Goal: Task Accomplishment & Management: Manage account settings

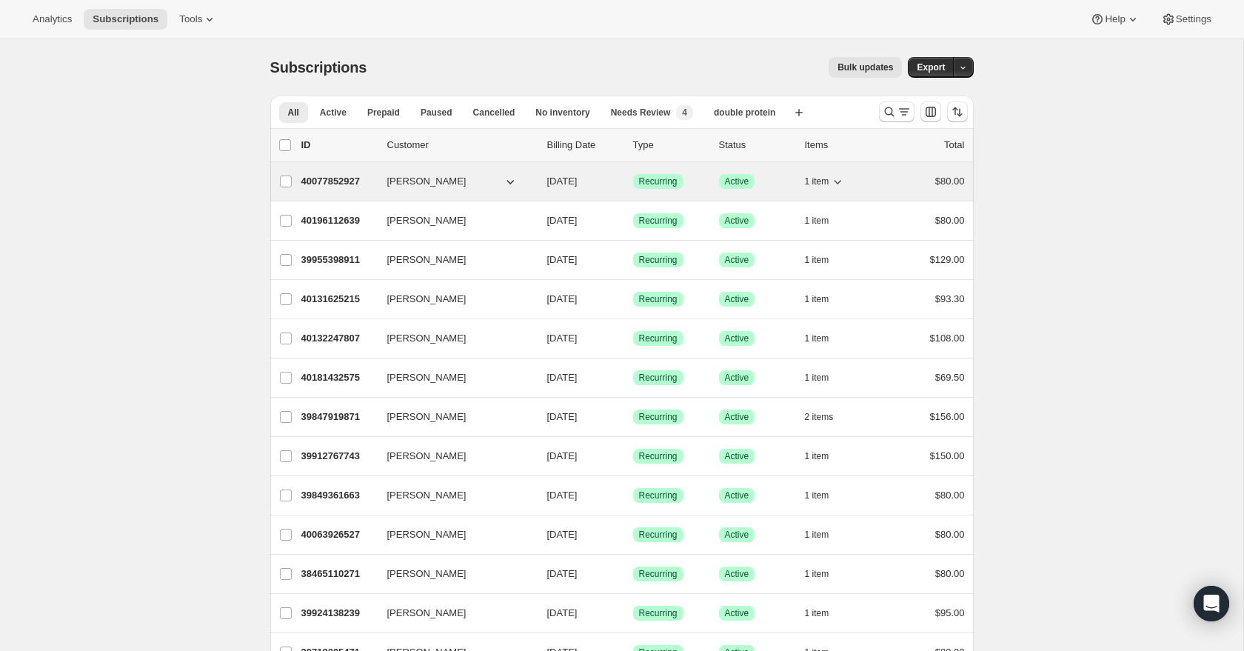
click at [335, 183] on p "40077852927" at bounding box center [338, 181] width 74 height 15
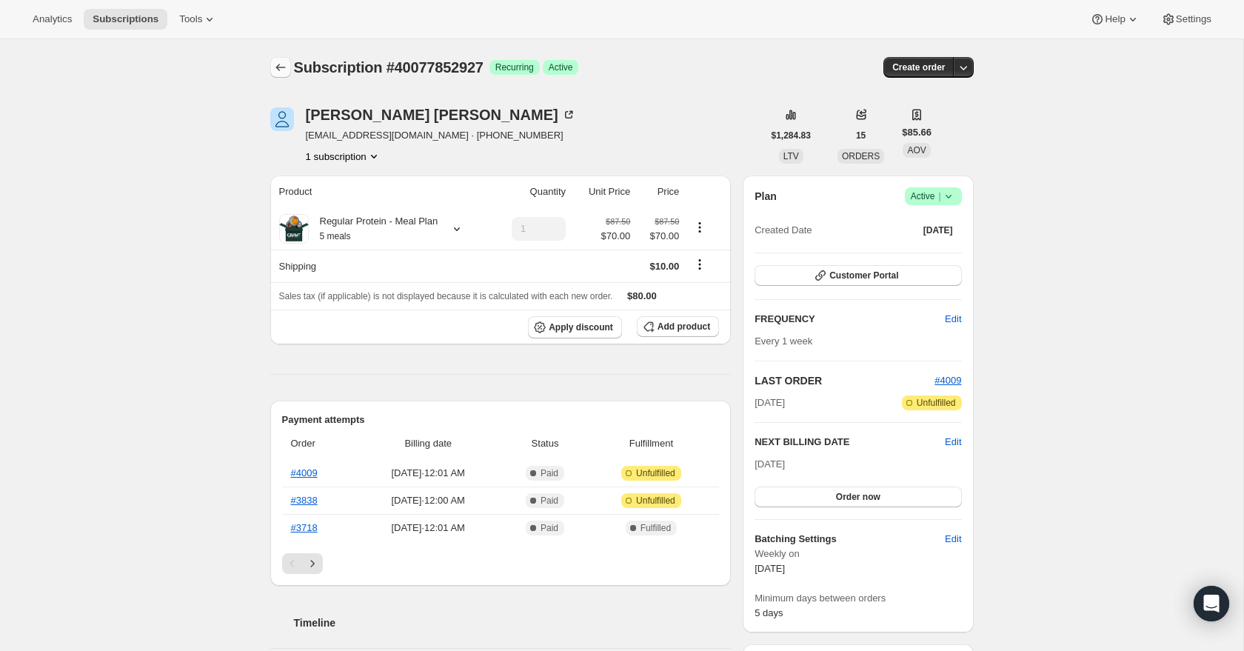
click at [281, 71] on icon "Subscriptions" at bounding box center [280, 67] width 15 height 15
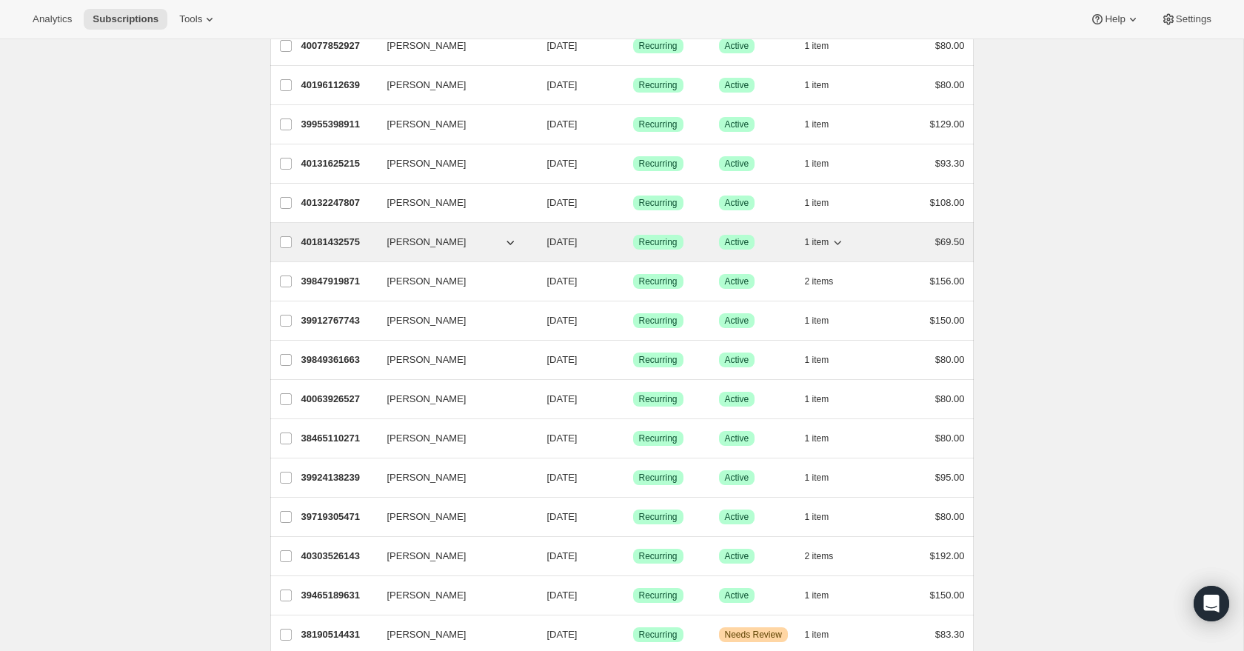
scroll to position [138, 0]
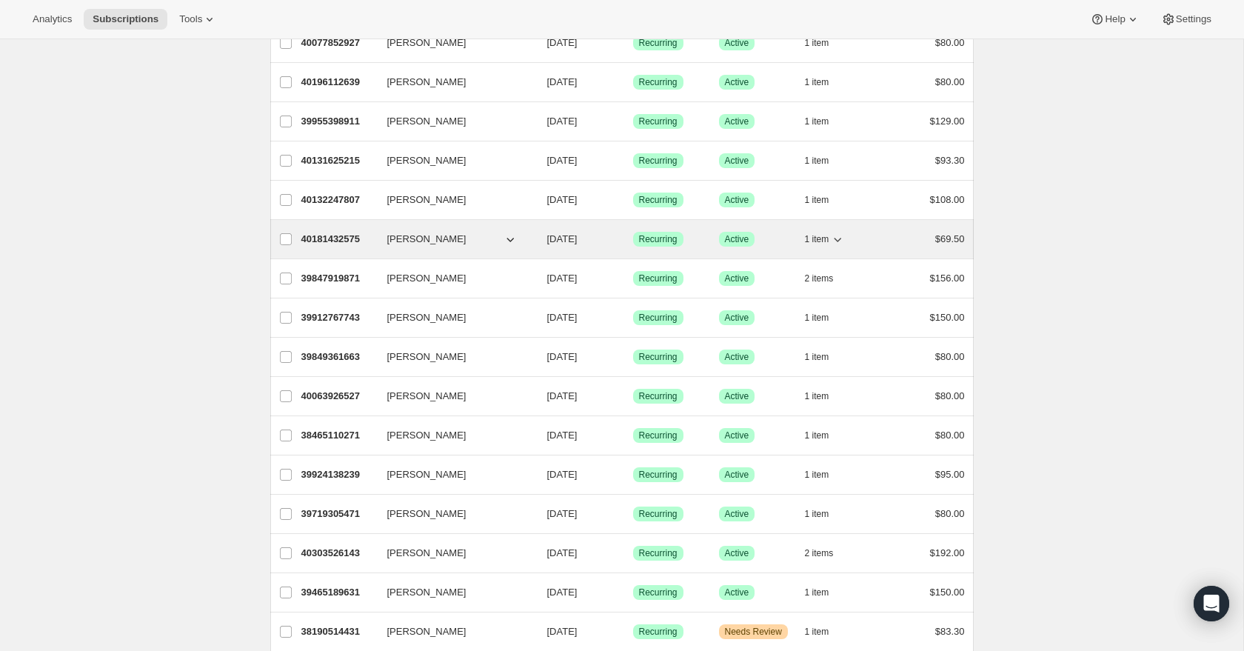
click at [336, 240] on p "40181432575" at bounding box center [338, 239] width 74 height 15
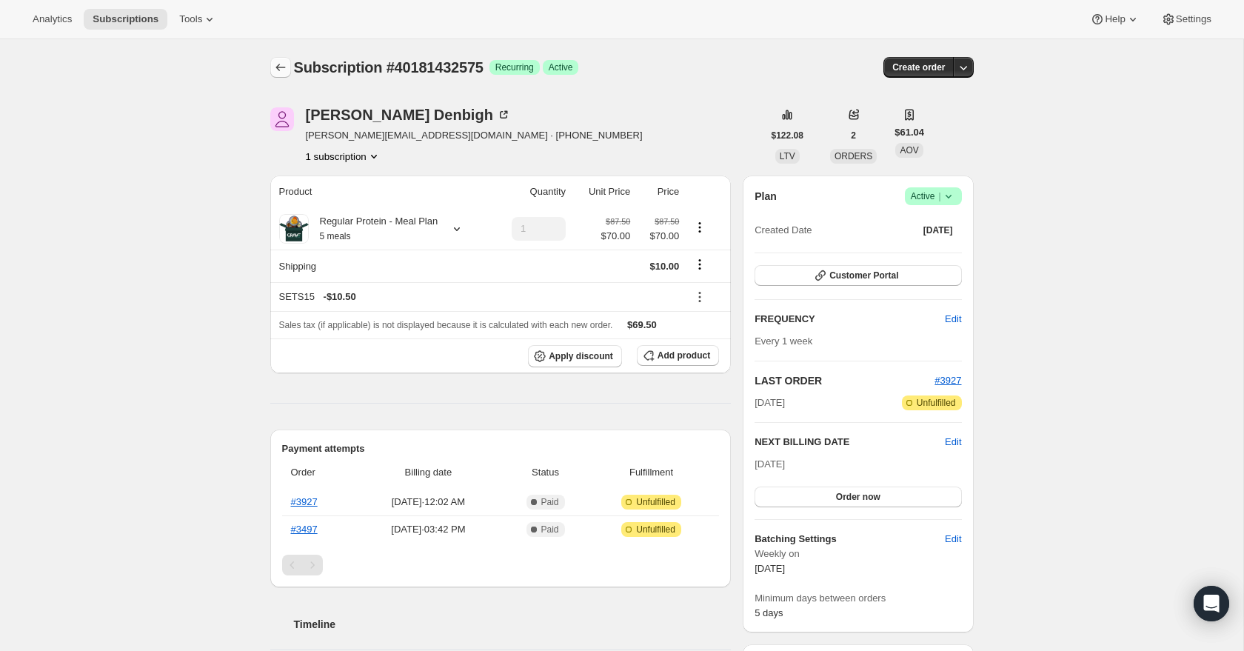
click at [275, 73] on icon "Subscriptions" at bounding box center [280, 67] width 15 height 15
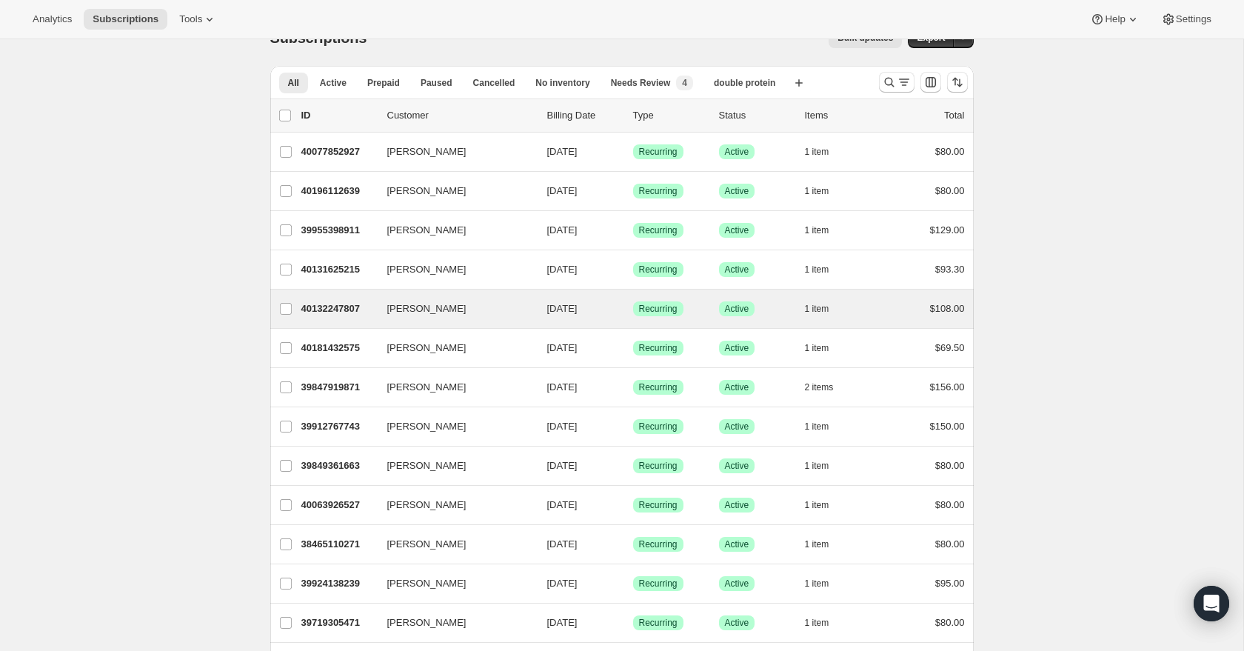
scroll to position [34, 0]
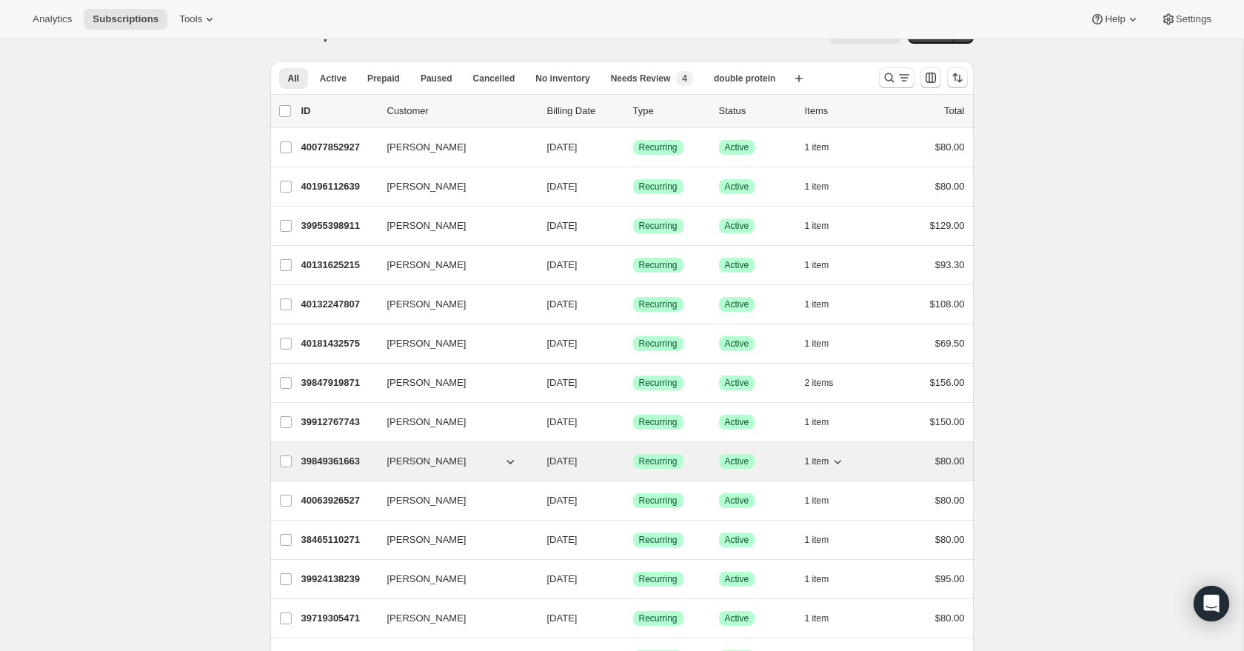
click at [335, 461] on p "39849361663" at bounding box center [338, 461] width 74 height 15
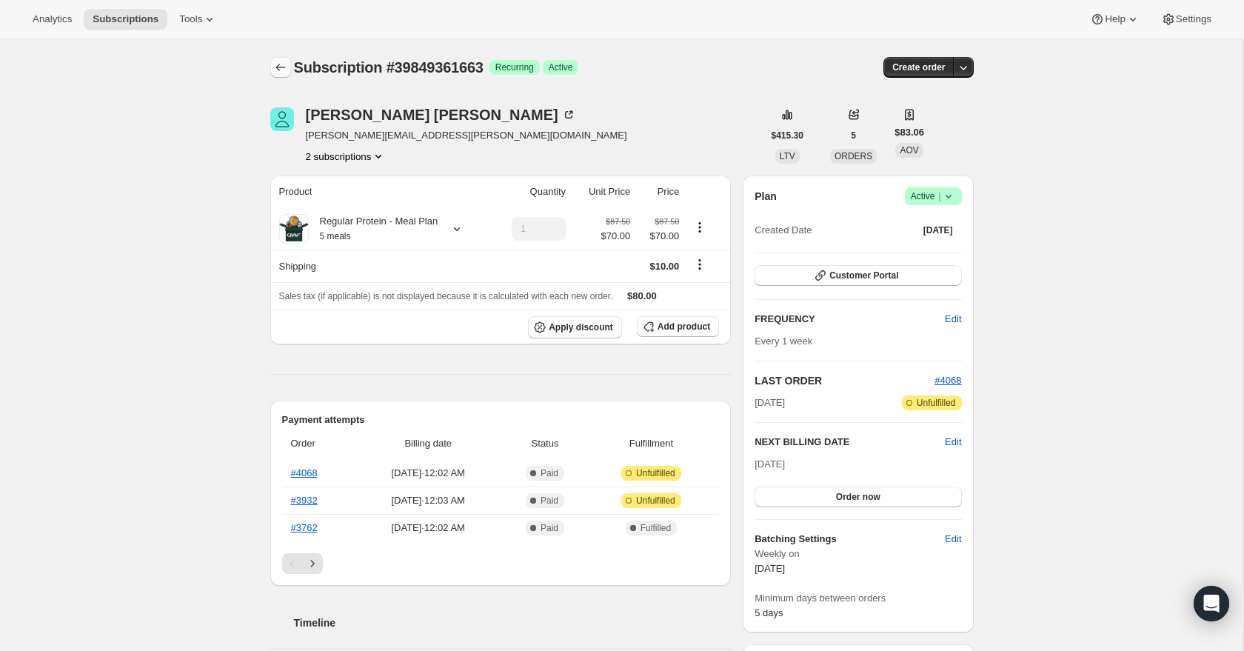
click at [284, 67] on icon "Subscriptions" at bounding box center [280, 67] width 15 height 15
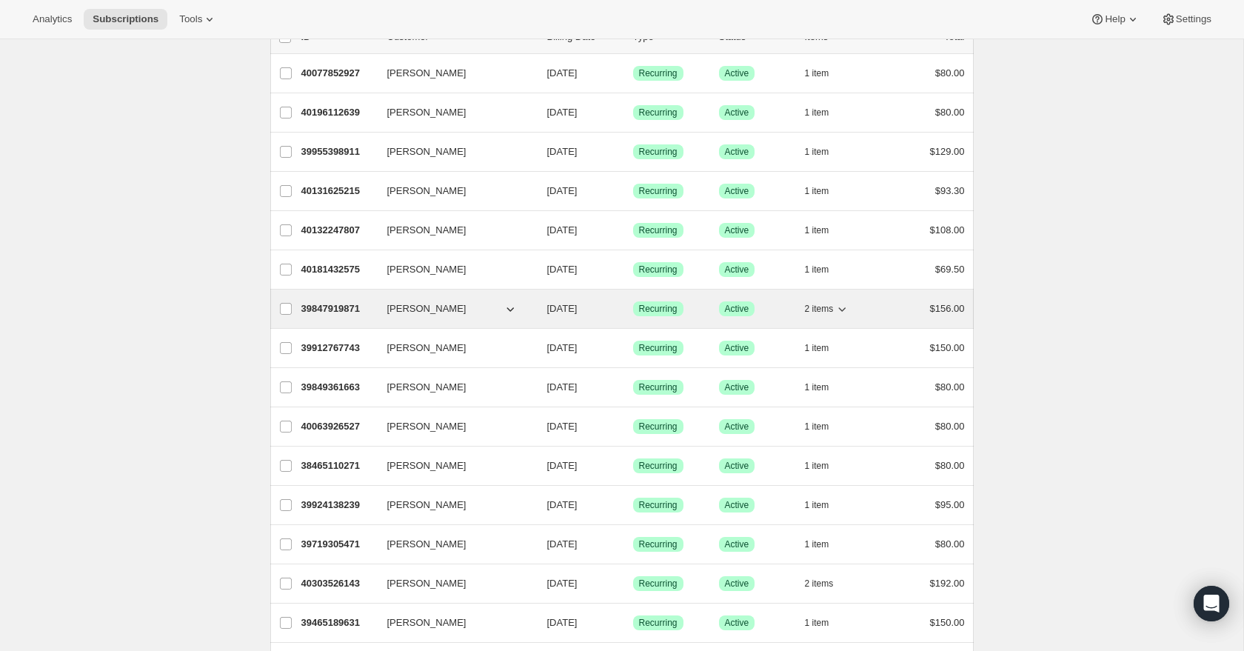
scroll to position [123, 0]
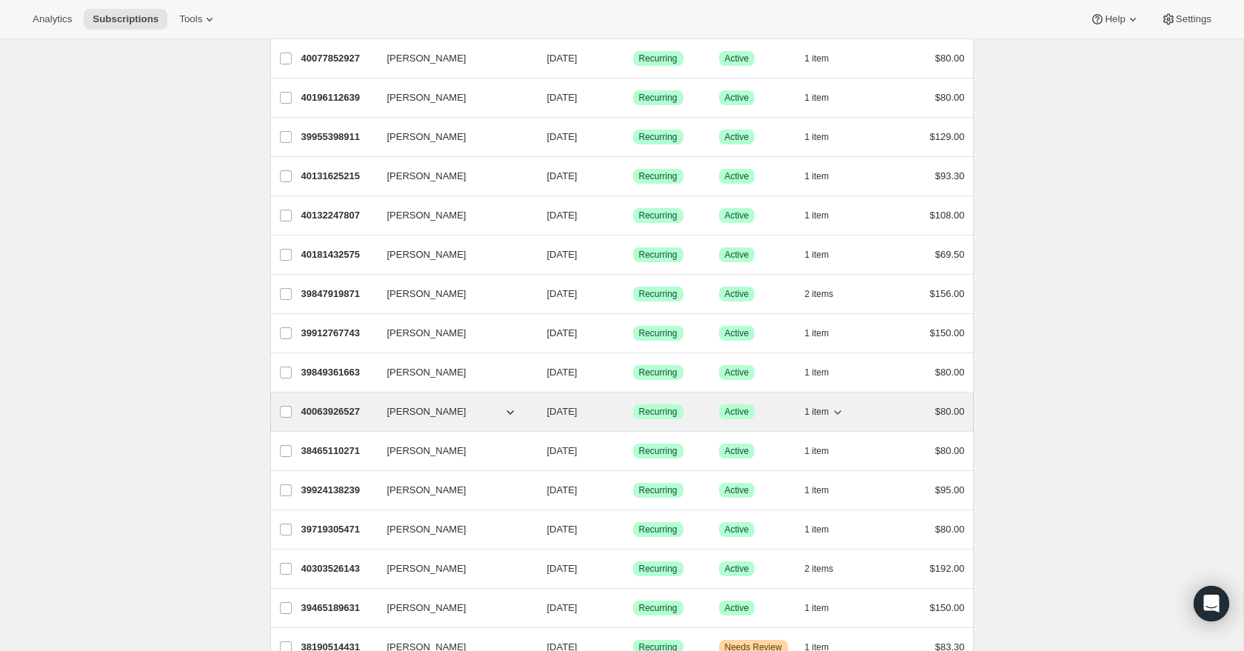
click at [348, 409] on p "40063926527" at bounding box center [338, 411] width 74 height 15
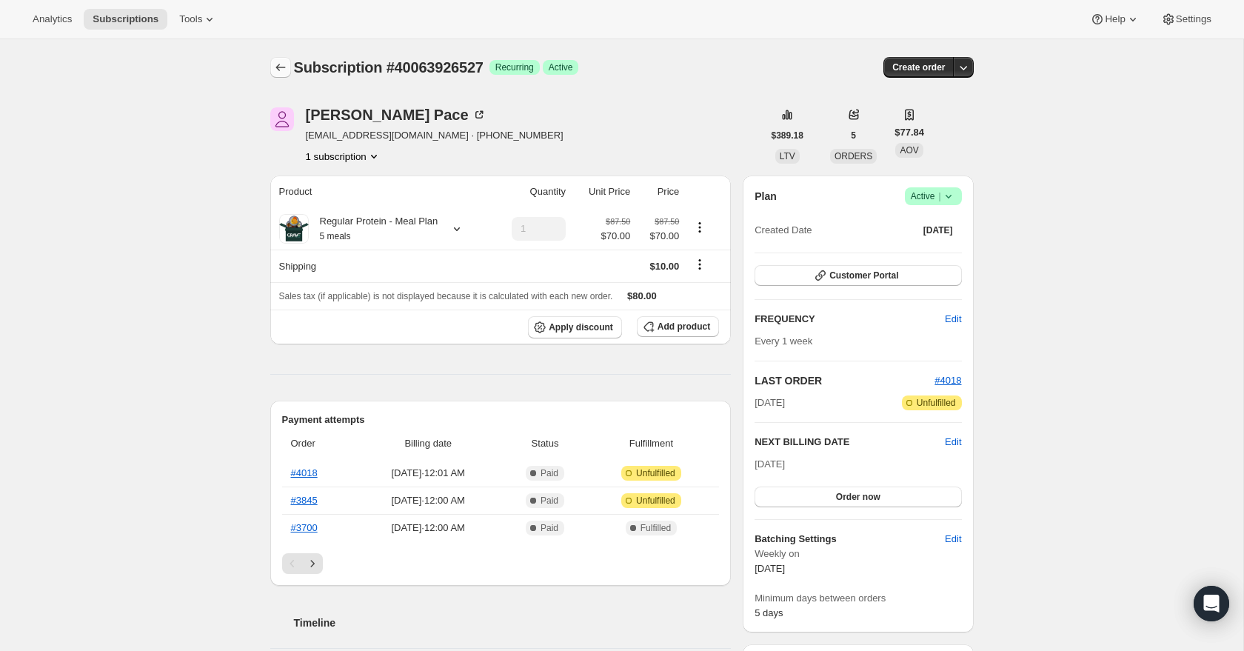
click at [281, 67] on icon "Subscriptions" at bounding box center [280, 67] width 15 height 15
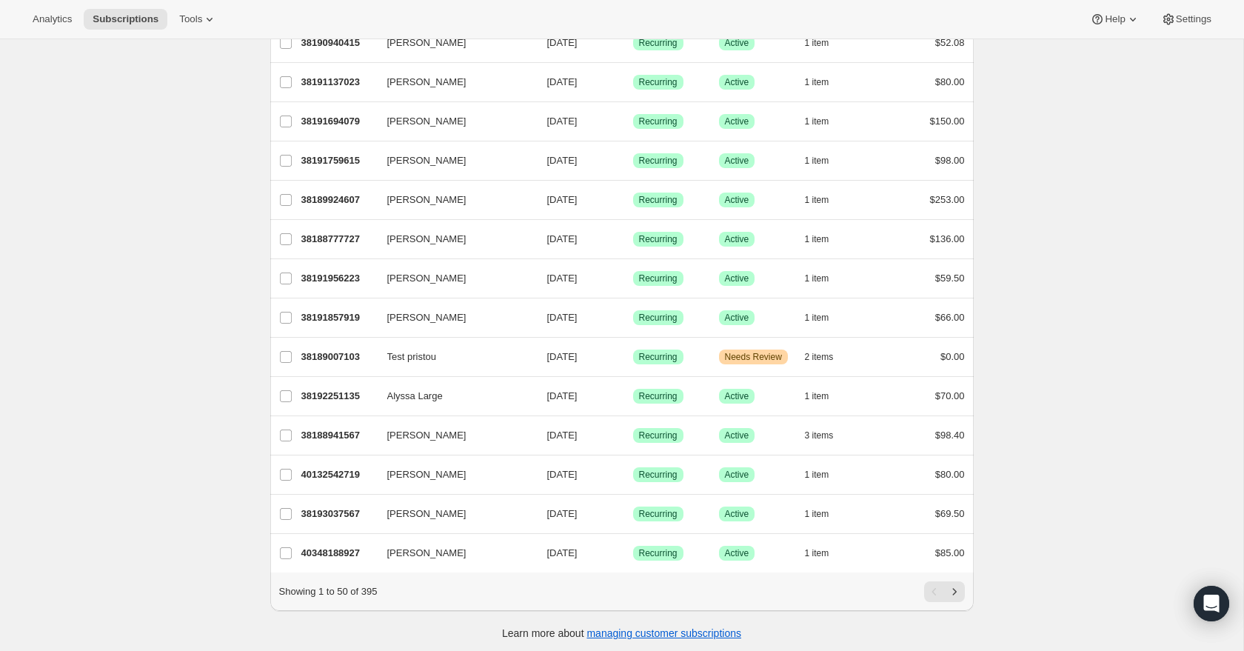
scroll to position [1556, 0]
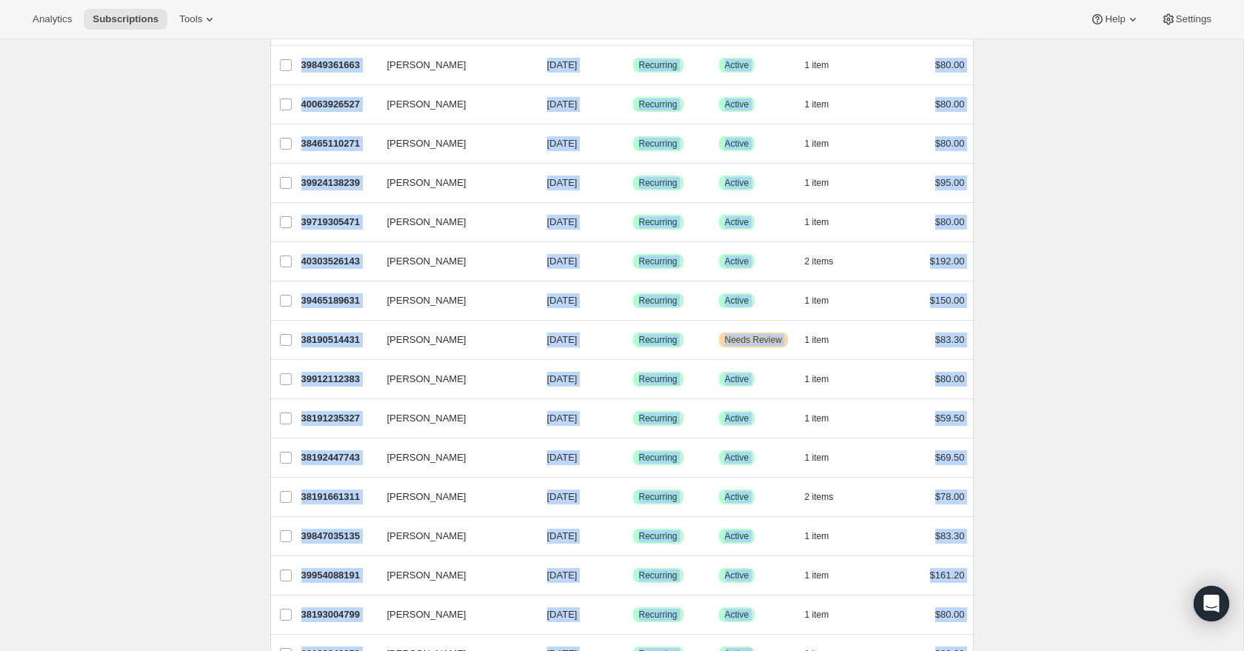
scroll to position [0, 0]
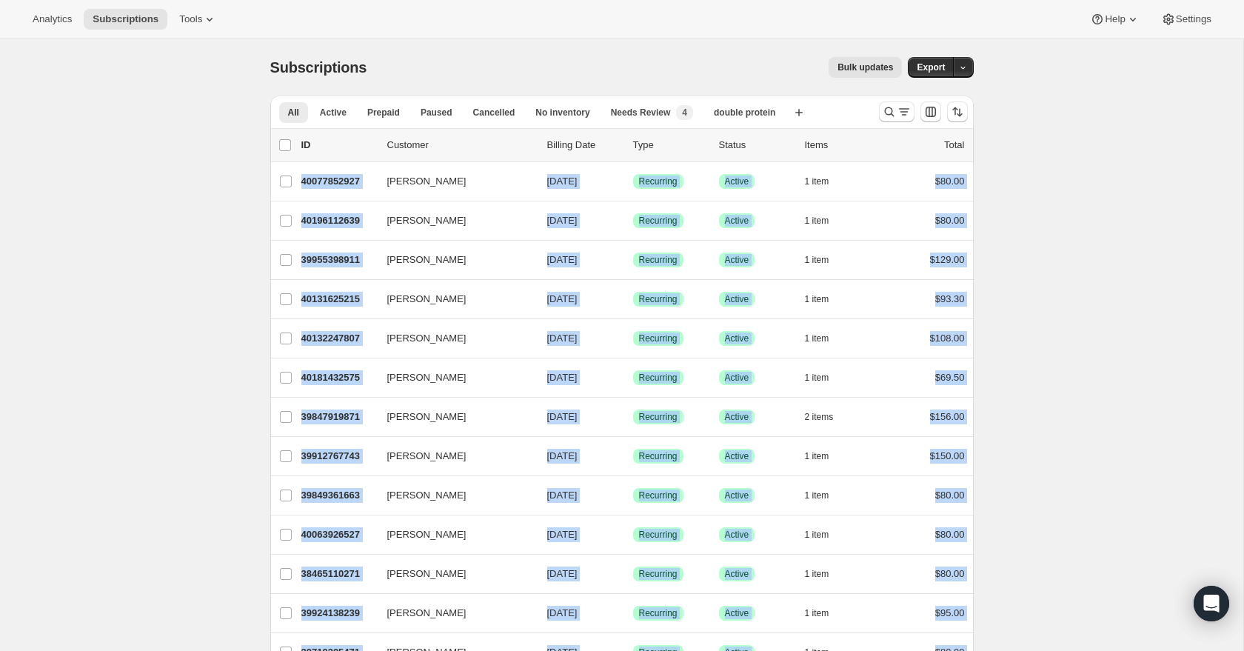
drag, startPoint x: 982, startPoint y: 547, endPoint x: 223, endPoint y: 184, distance: 841.4
copy ul "[PERSON_NAME] 40077852927 [PERSON_NAME] [DATE] Success Recurring Success Active…"
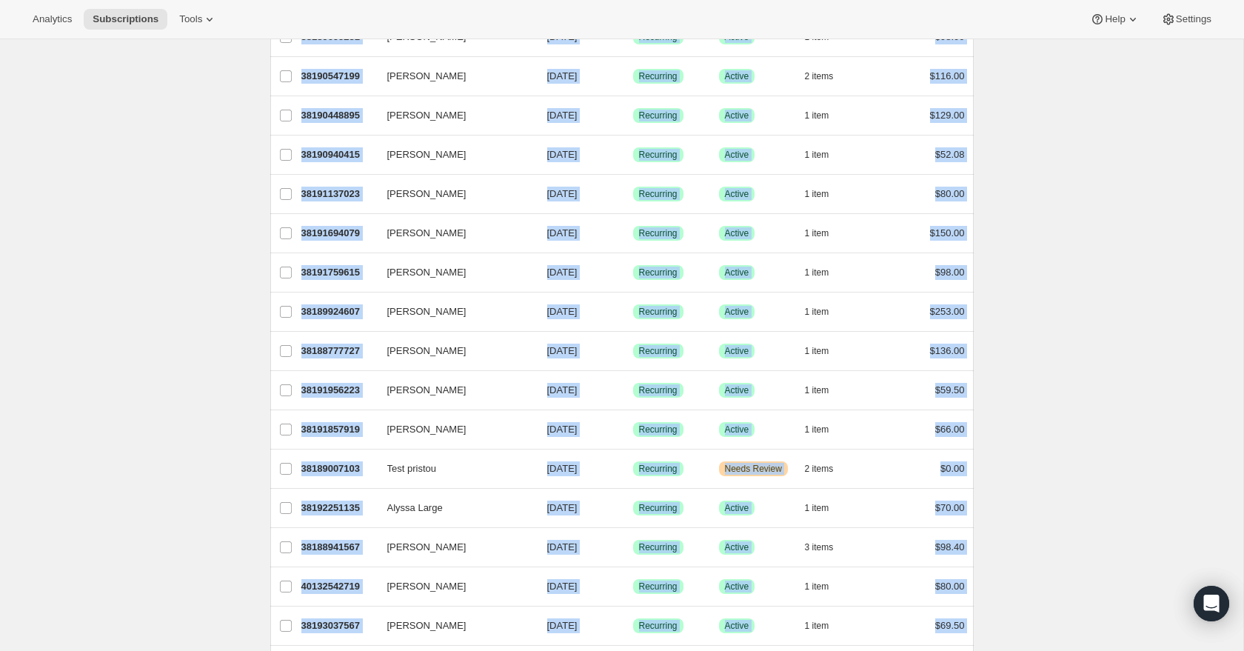
scroll to position [1556, 0]
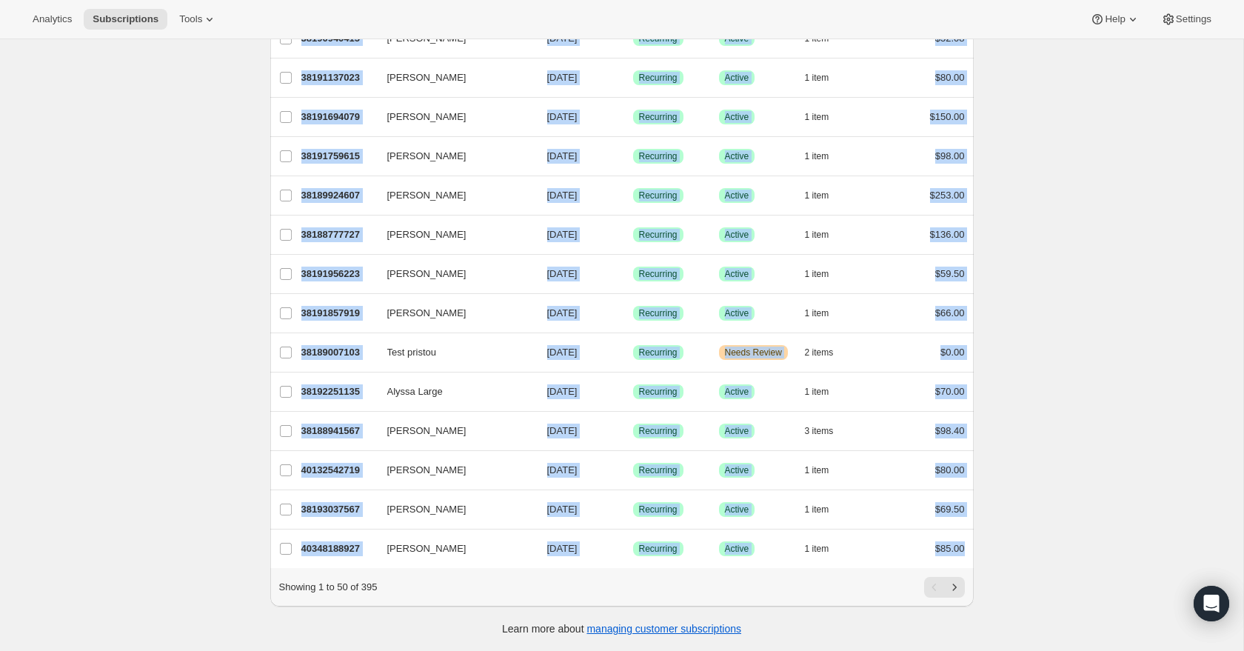
drag, startPoint x: 1019, startPoint y: 555, endPoint x: 991, endPoint y: 567, distance: 30.5
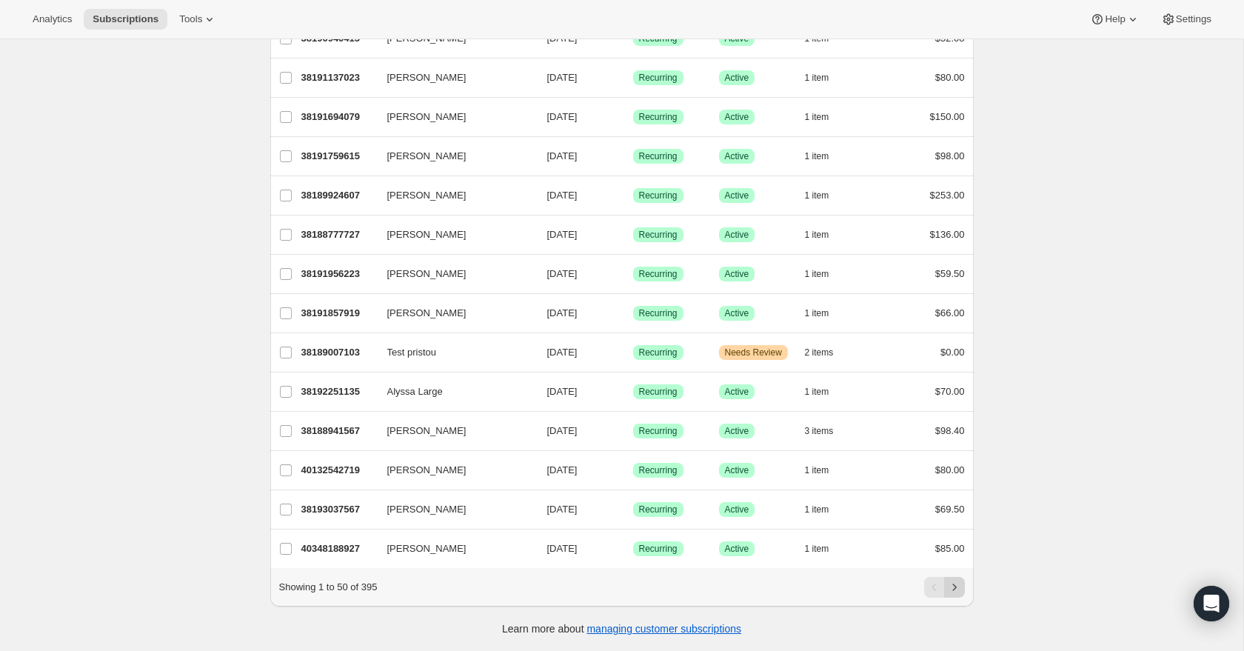
click at [956, 589] on icon "Next" at bounding box center [954, 587] width 15 height 15
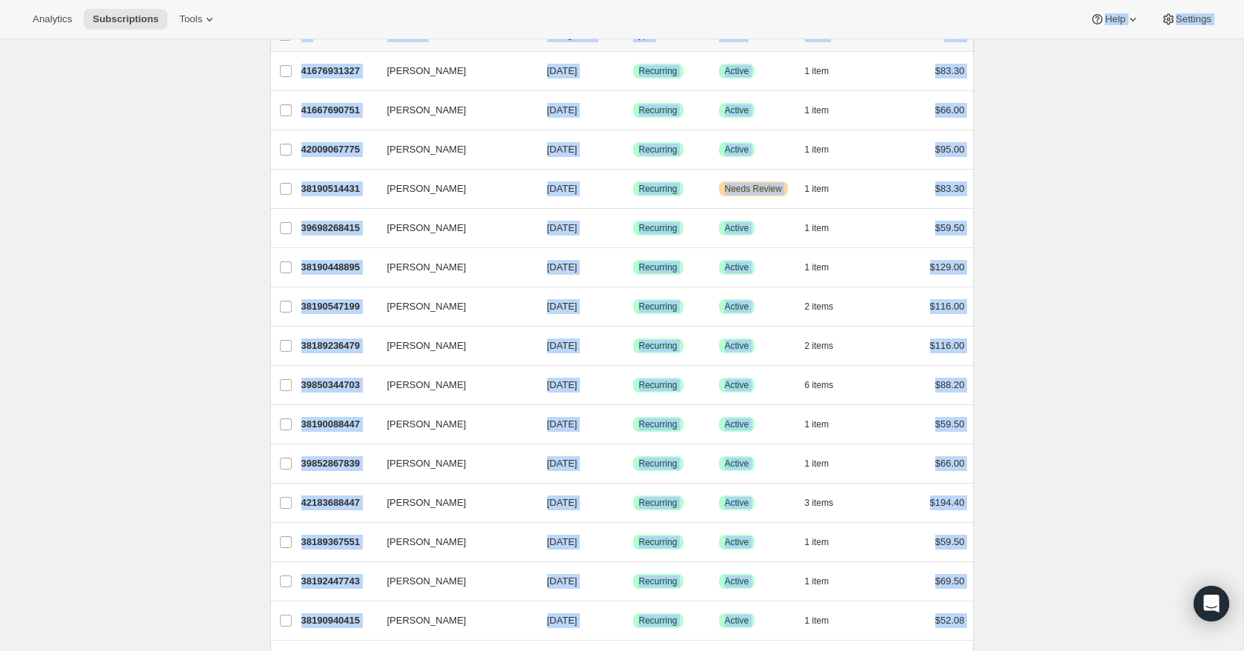
scroll to position [0, 0]
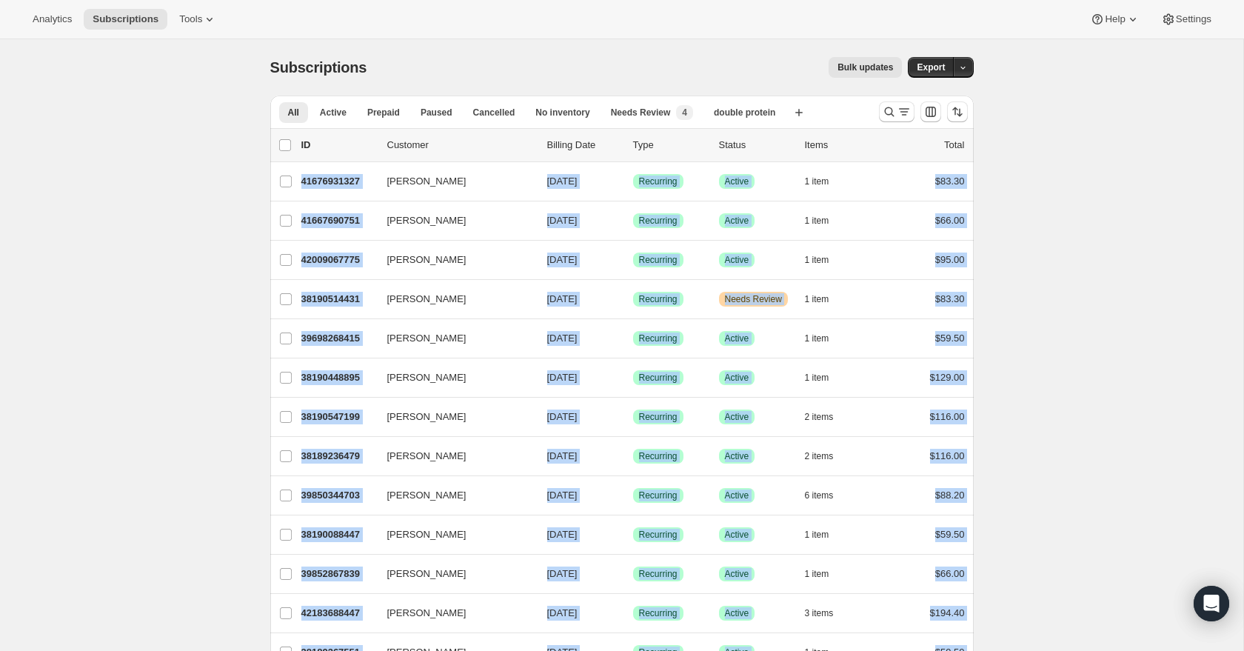
drag, startPoint x: 985, startPoint y: 558, endPoint x: 253, endPoint y: 180, distance: 824.4
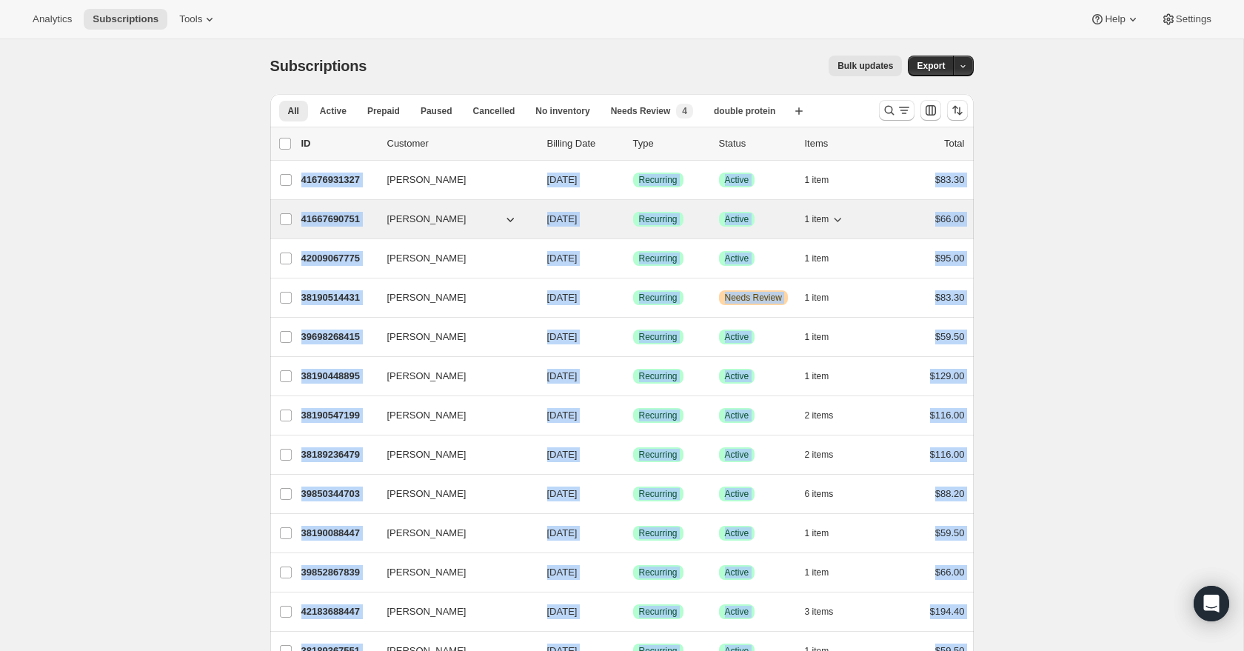
copy ul "[PERSON_NAME] 41676931327 [PERSON_NAME] [DATE] Success Recurring Success Active…"
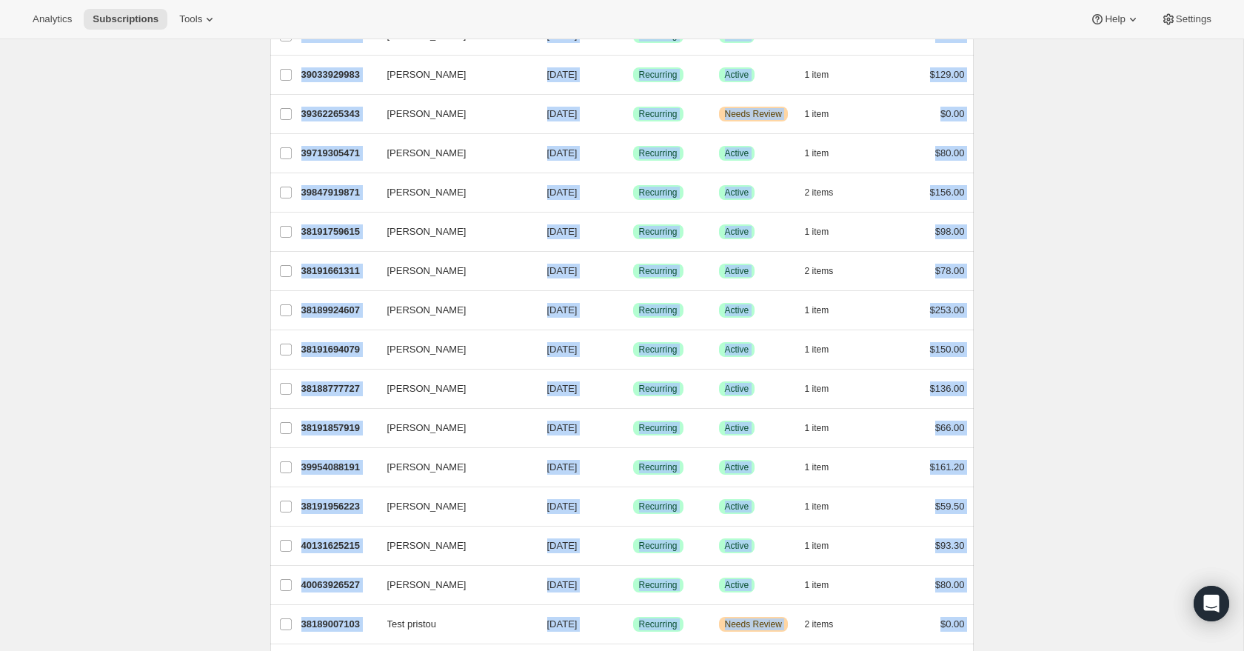
scroll to position [1556, 0]
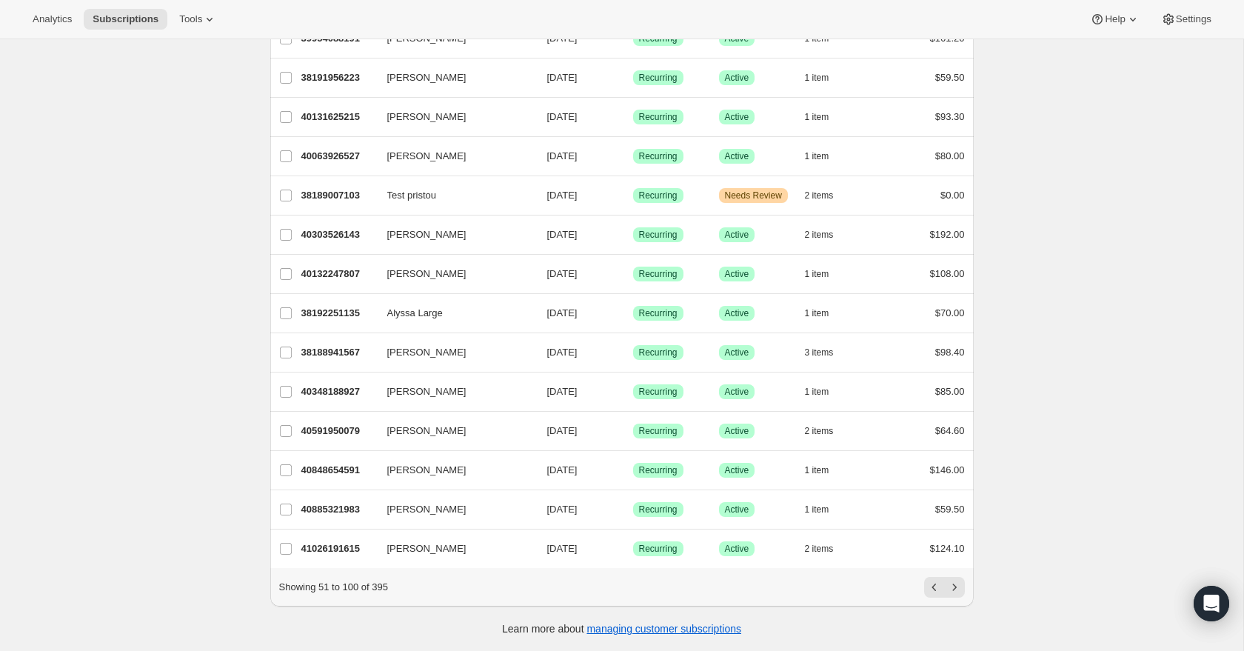
drag, startPoint x: 991, startPoint y: 595, endPoint x: 972, endPoint y: 591, distance: 18.9
click at [964, 590] on button "Next" at bounding box center [954, 587] width 21 height 21
click at [957, 587] on icon "Next" at bounding box center [954, 587] width 15 height 15
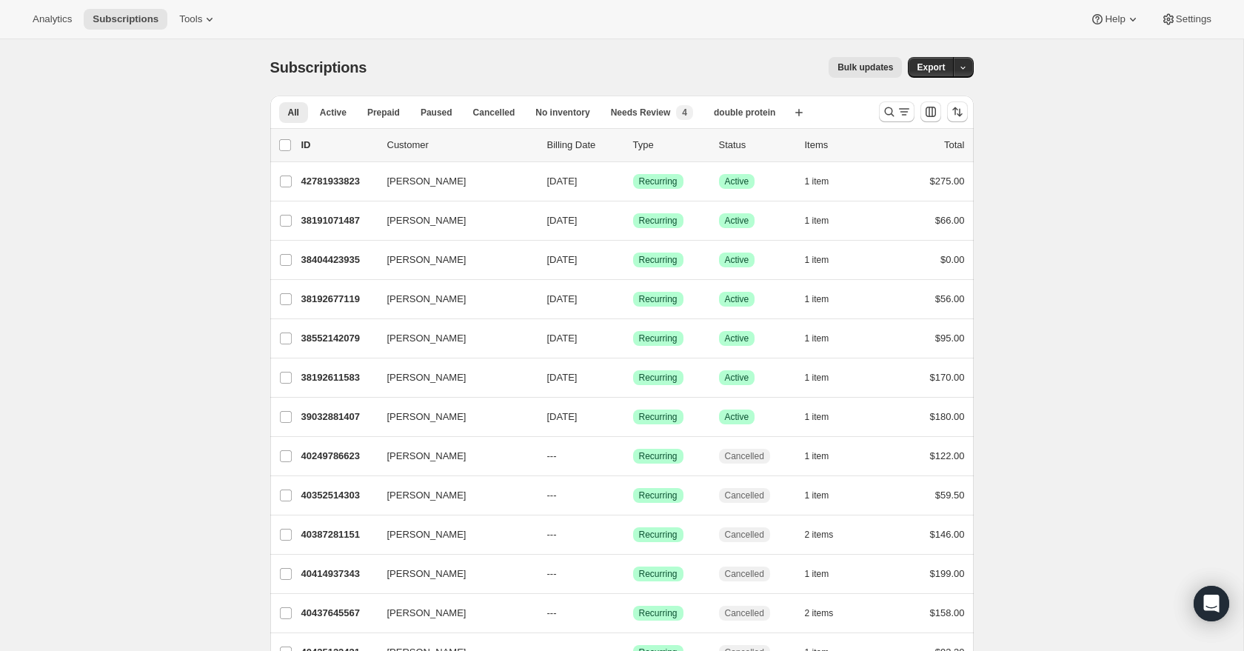
scroll to position [1, 0]
click at [327, 107] on span "Active" at bounding box center [333, 112] width 27 height 12
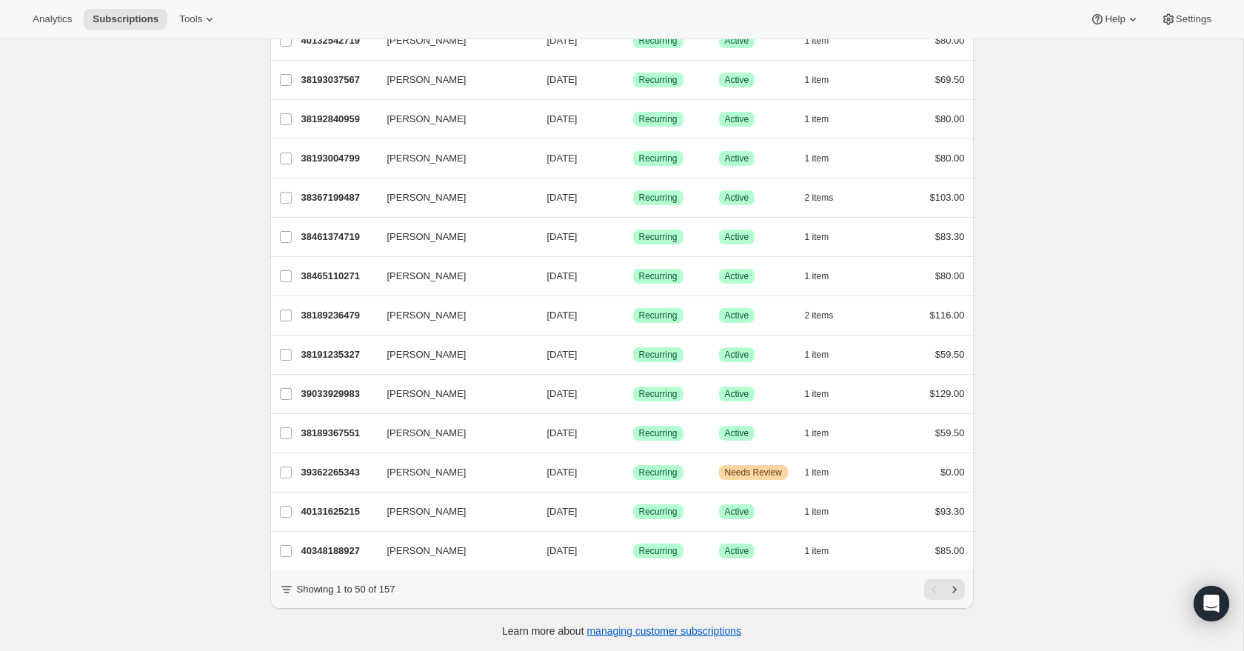
scroll to position [1556, 0]
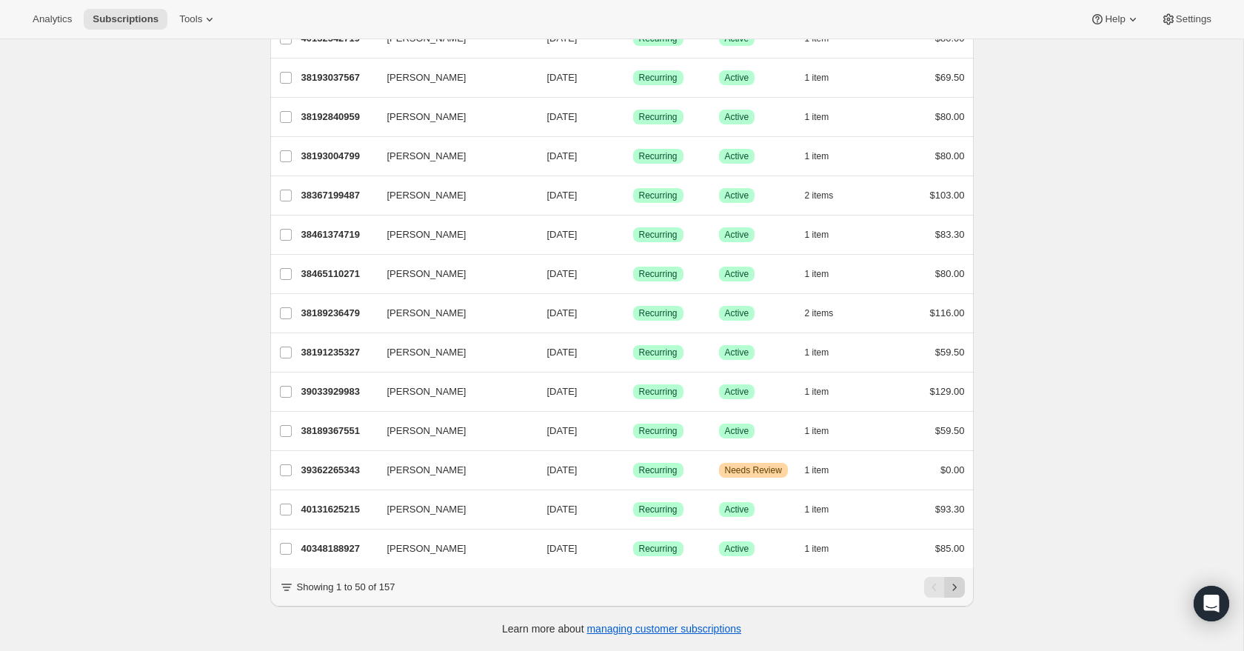
click at [961, 587] on icon "Next" at bounding box center [954, 587] width 15 height 15
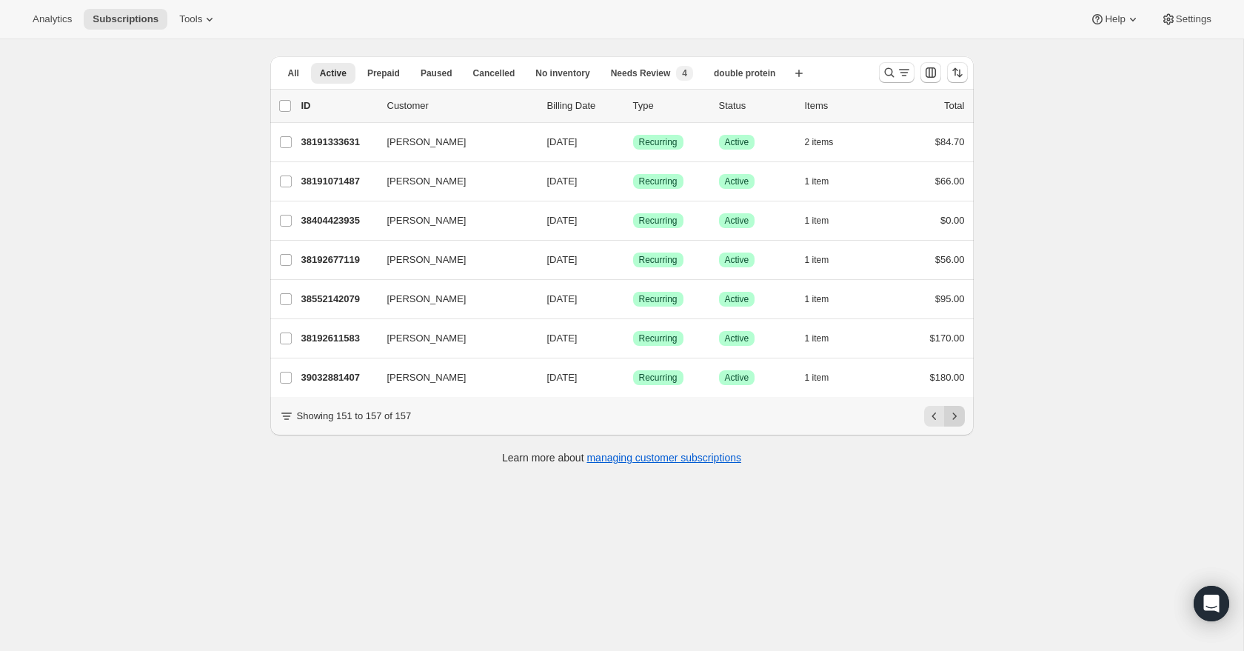
scroll to position [39, 0]
click at [379, 72] on span "Prepaid" at bounding box center [383, 73] width 33 height 12
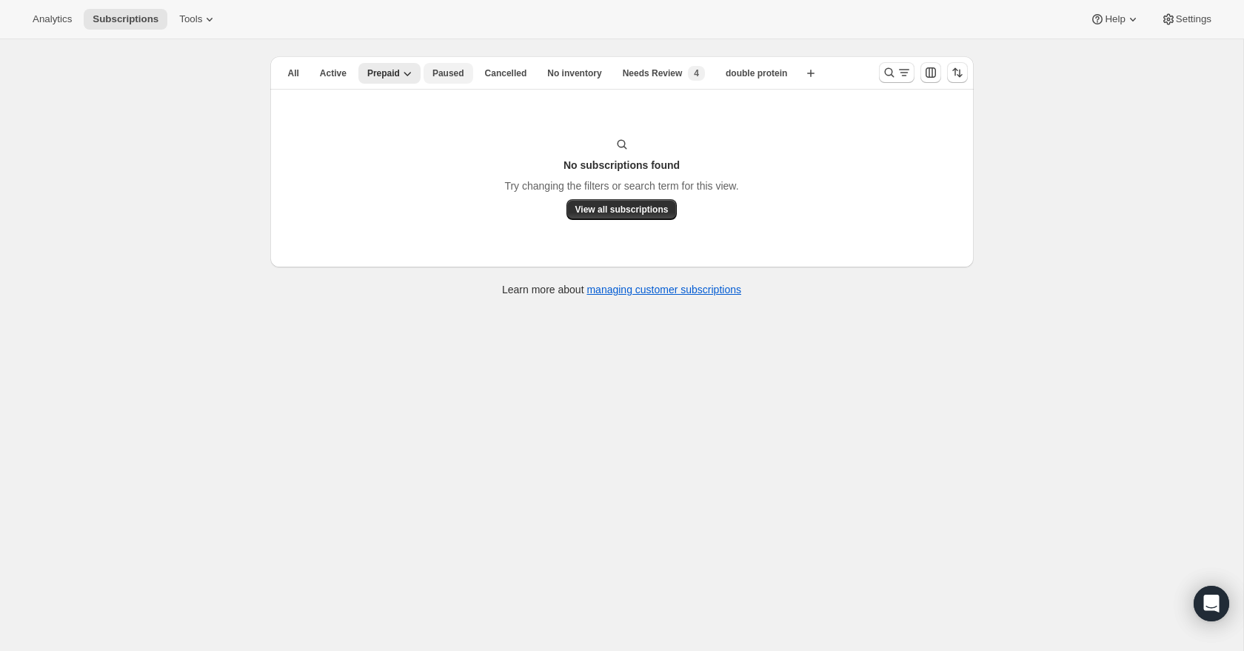
click at [449, 76] on span "Paused" at bounding box center [449, 73] width 32 height 12
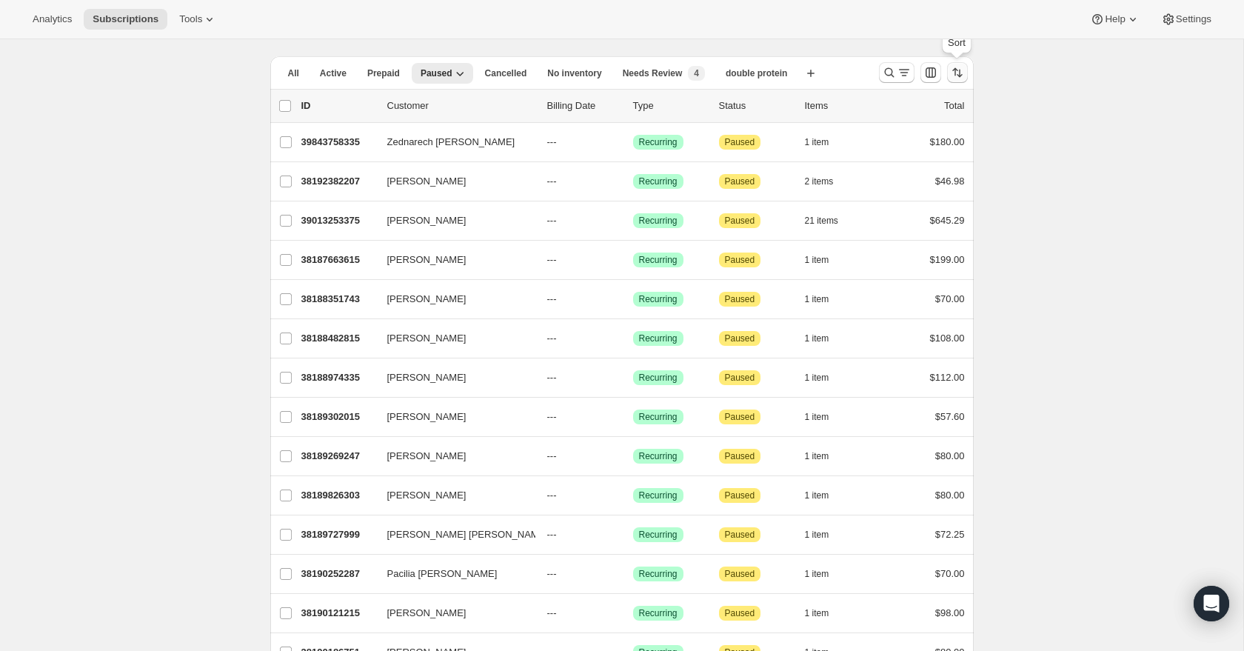
click at [960, 76] on icon "Sort the results" at bounding box center [960, 74] width 6 height 8
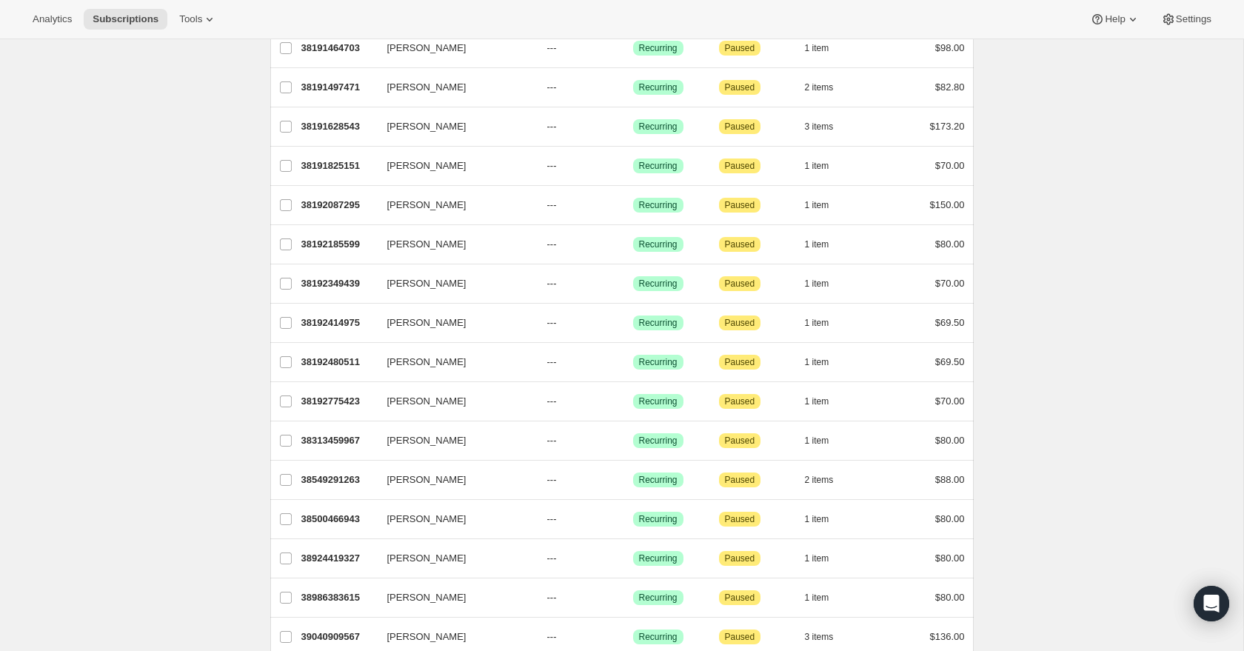
scroll to position [0, 0]
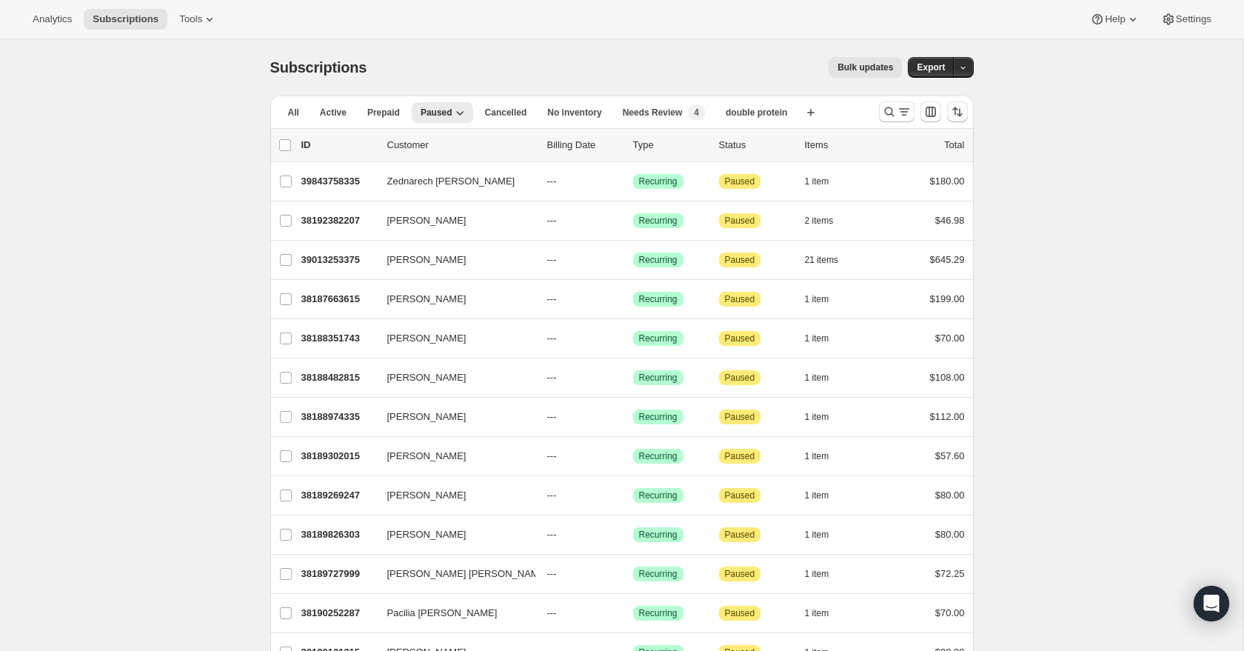
click at [947, 116] on button "Sort the results" at bounding box center [957, 111] width 21 height 21
click at [921, 201] on span "Cancelled date" at bounding box center [918, 201] width 64 height 11
click at [869, 196] on input "Cancelled date" at bounding box center [868, 196] width 1 height 1
radio input "true"
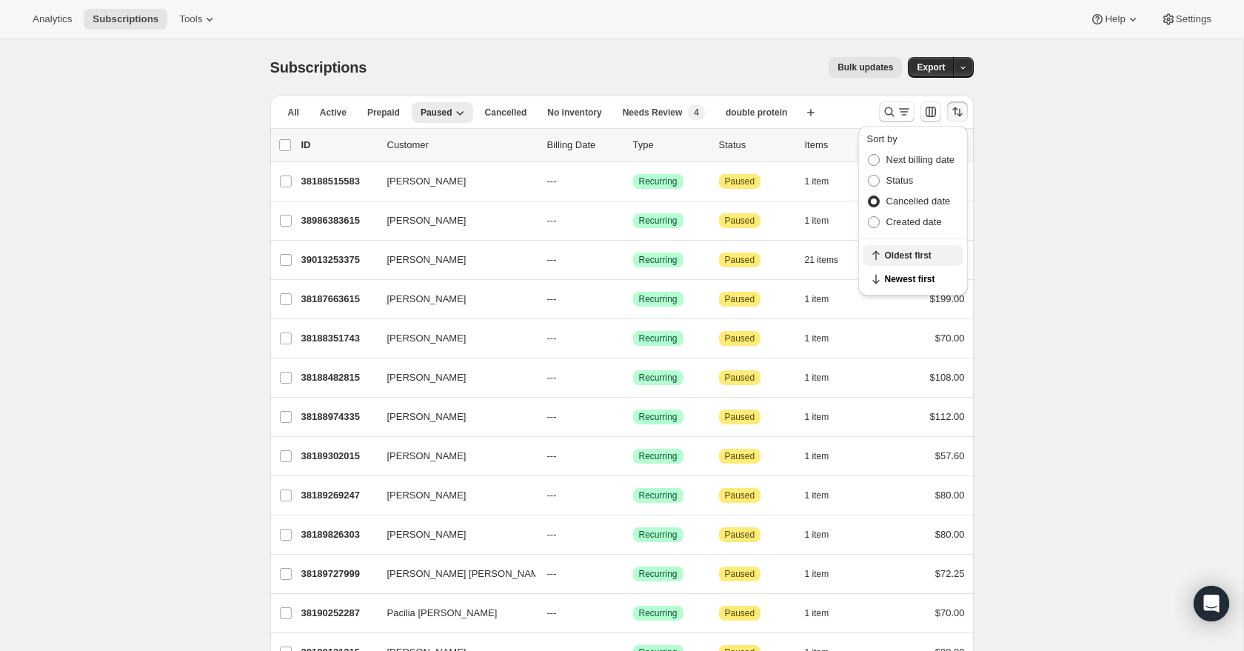
scroll to position [1, 0]
click at [921, 278] on span "Newest first" at bounding box center [920, 279] width 70 height 12
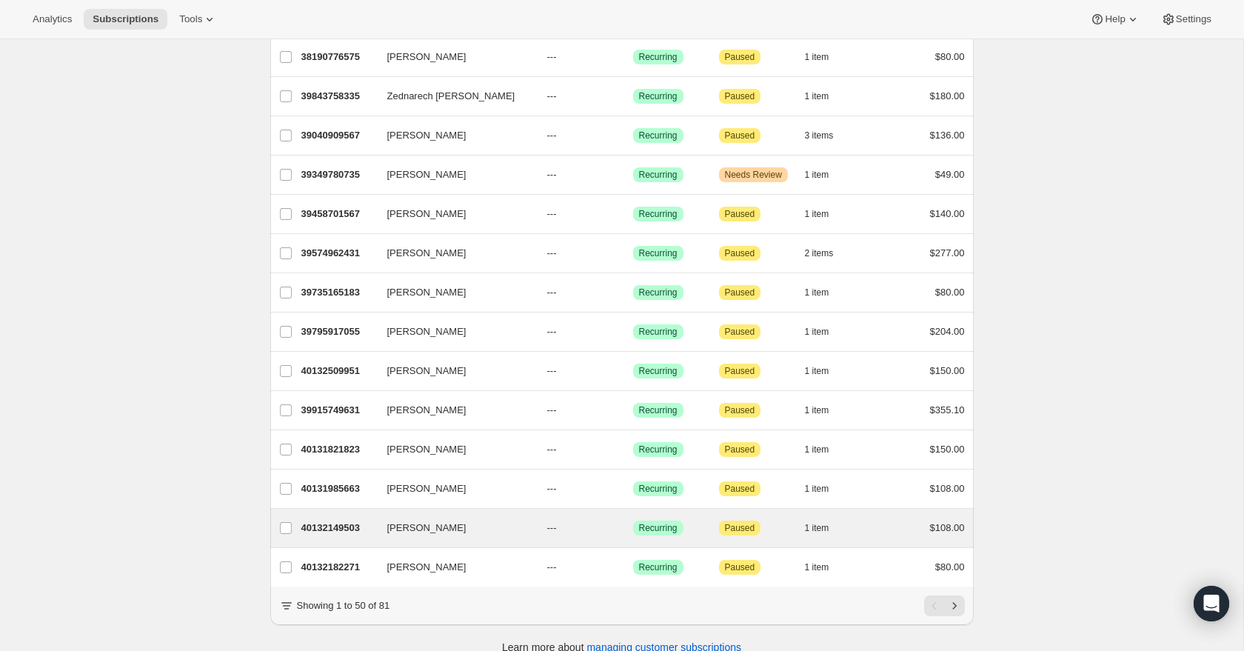
scroll to position [1534, 0]
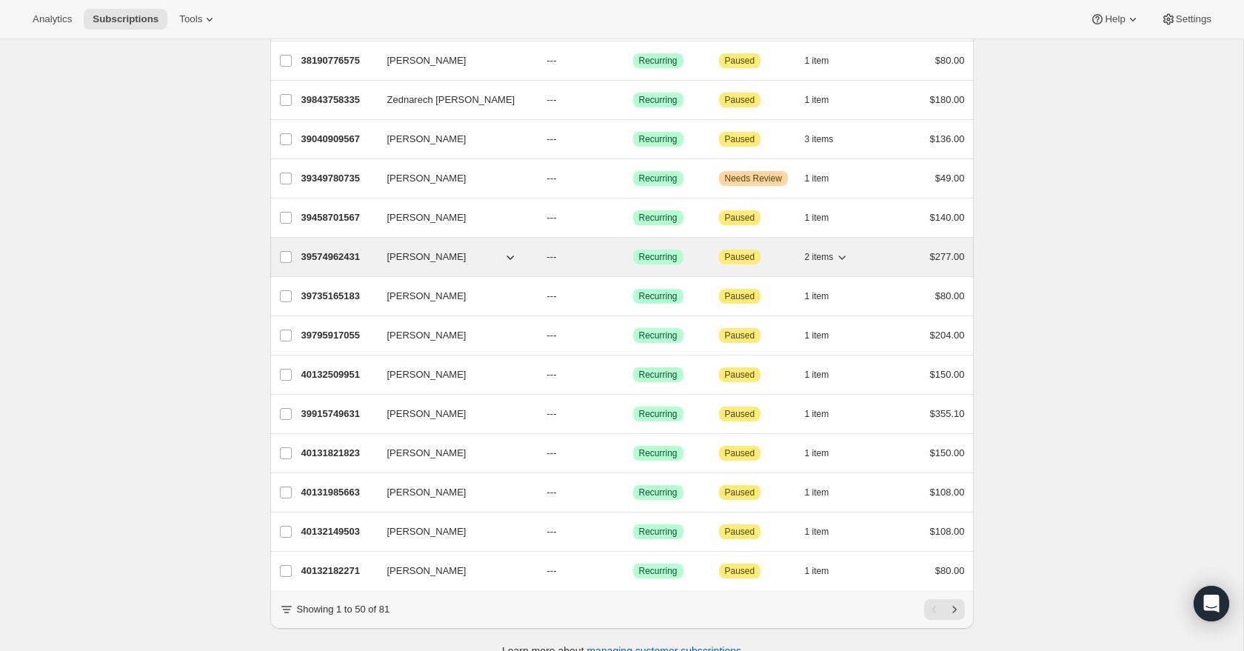
click at [410, 256] on span "[PERSON_NAME]" at bounding box center [426, 257] width 79 height 15
click at [338, 256] on p "39574962431" at bounding box center [338, 257] width 74 height 15
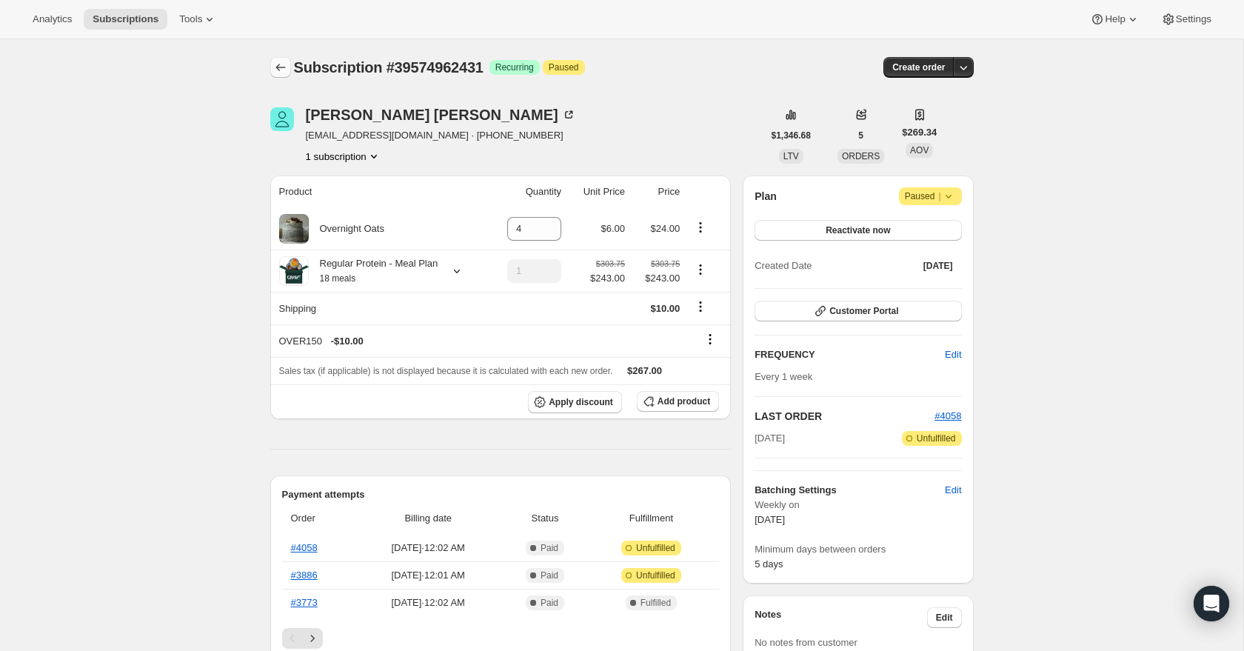
click at [281, 69] on icon "Subscriptions" at bounding box center [280, 67] width 15 height 15
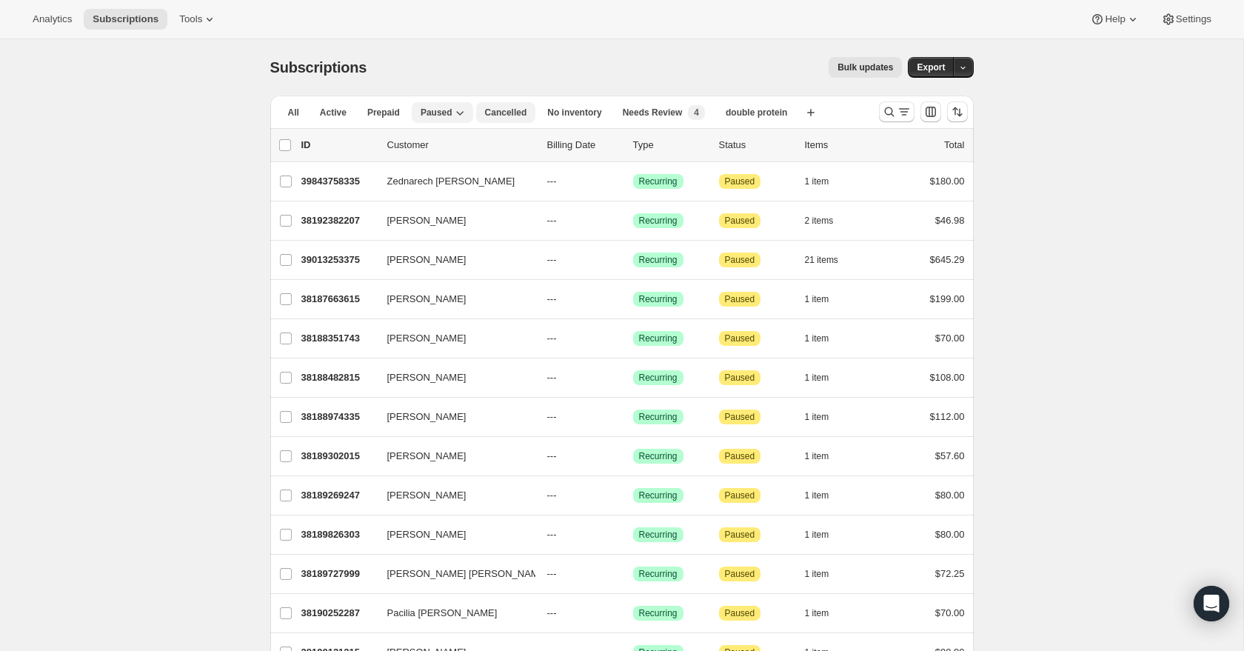
click at [515, 110] on span "Cancelled" at bounding box center [506, 113] width 42 height 12
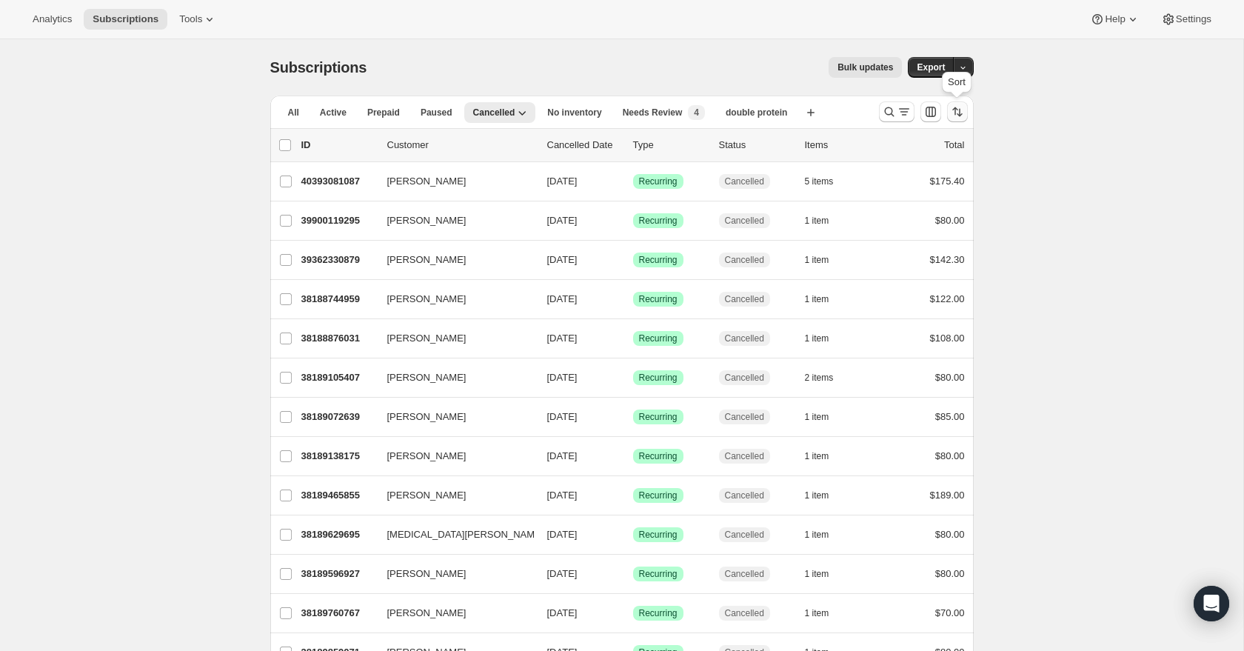
click at [950, 111] on icon "Sort the results" at bounding box center [957, 111] width 15 height 15
click at [922, 196] on span "Cancelled date" at bounding box center [918, 201] width 64 height 11
click at [869, 196] on input "Cancelled date" at bounding box center [868, 196] width 1 height 1
radio input "true"
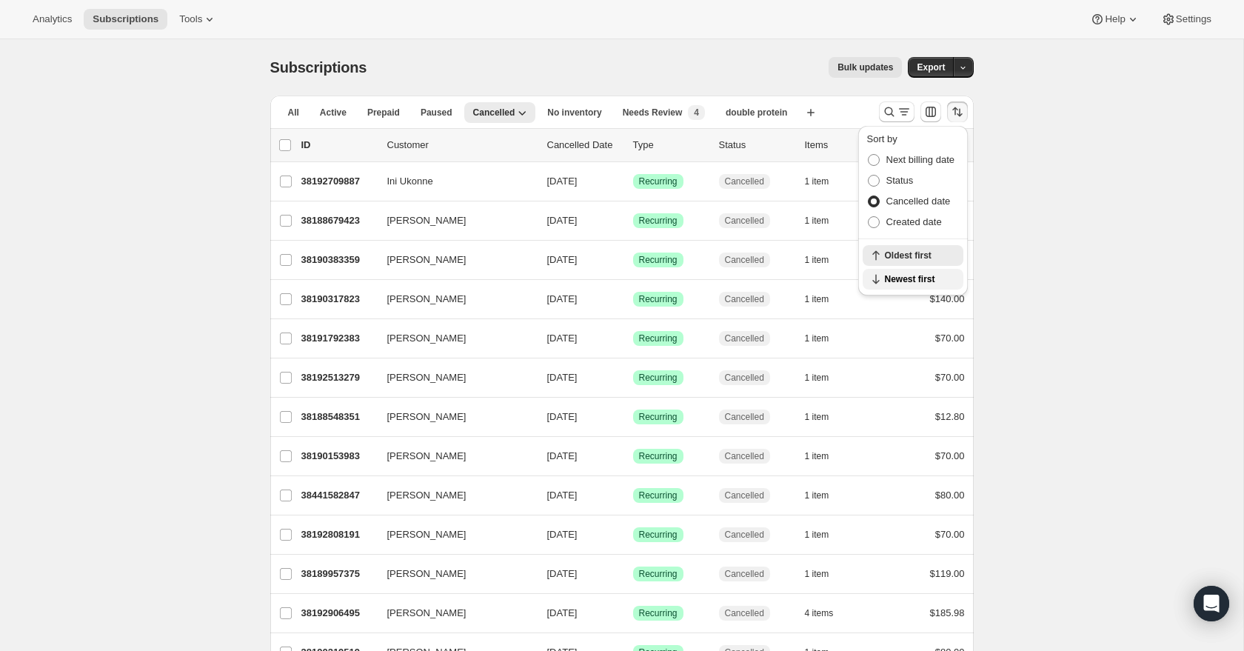
click at [929, 277] on span "Newest first" at bounding box center [920, 279] width 70 height 12
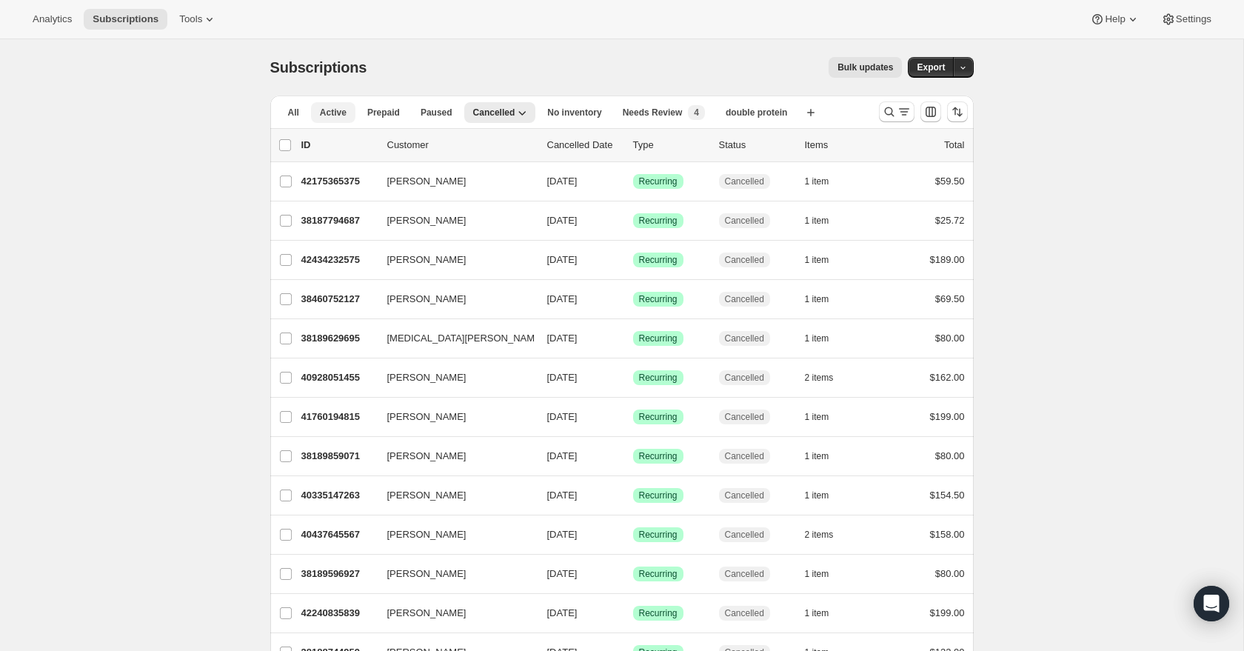
click at [325, 113] on span "Active" at bounding box center [333, 113] width 27 height 12
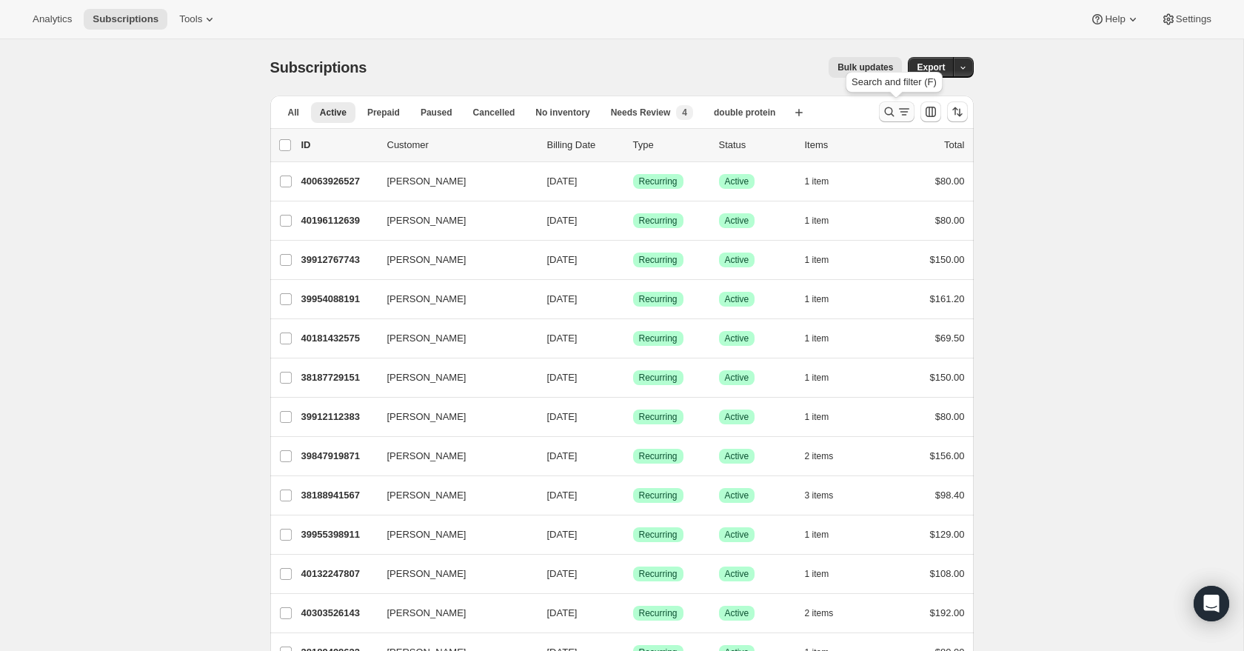
click at [890, 112] on icon "Search and filter results" at bounding box center [889, 111] width 15 height 15
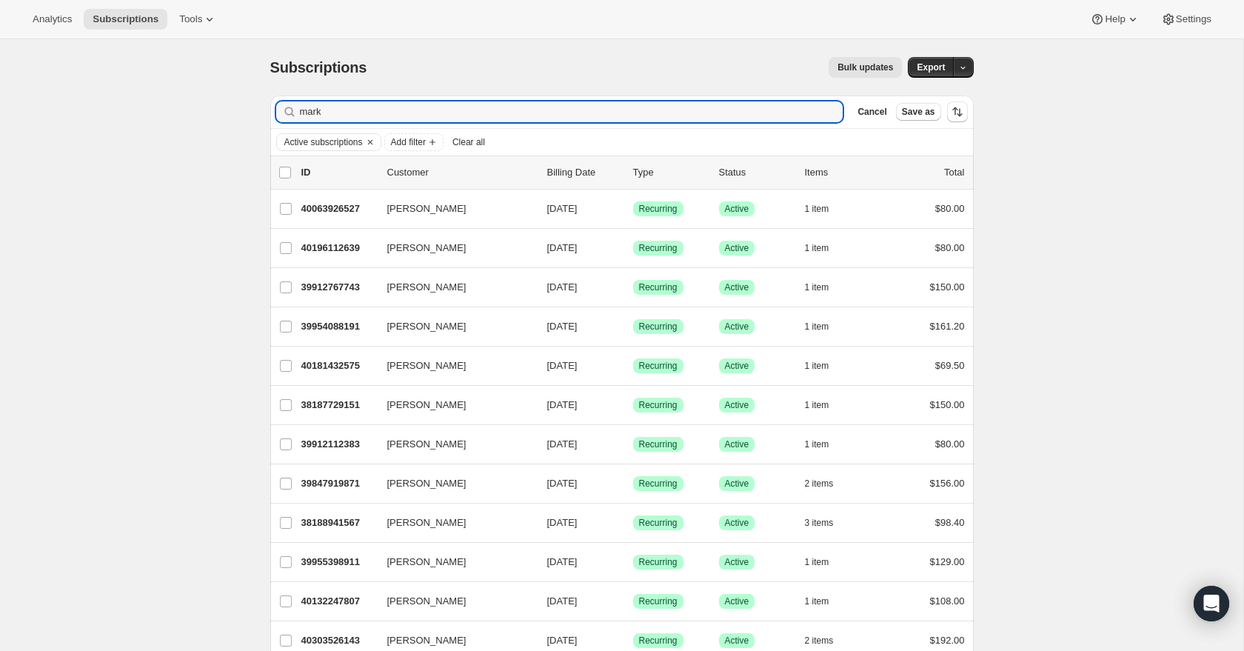
type input "mark"
